Goal: Navigation & Orientation: Find specific page/section

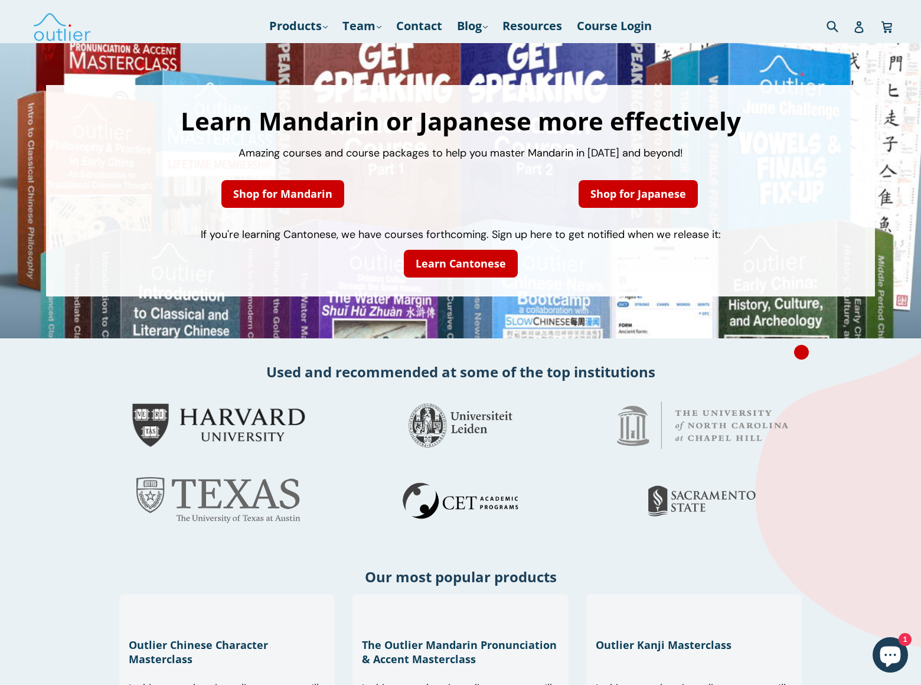
scroll to position [1138, 0]
